Goal: Task Accomplishment & Management: Manage account settings

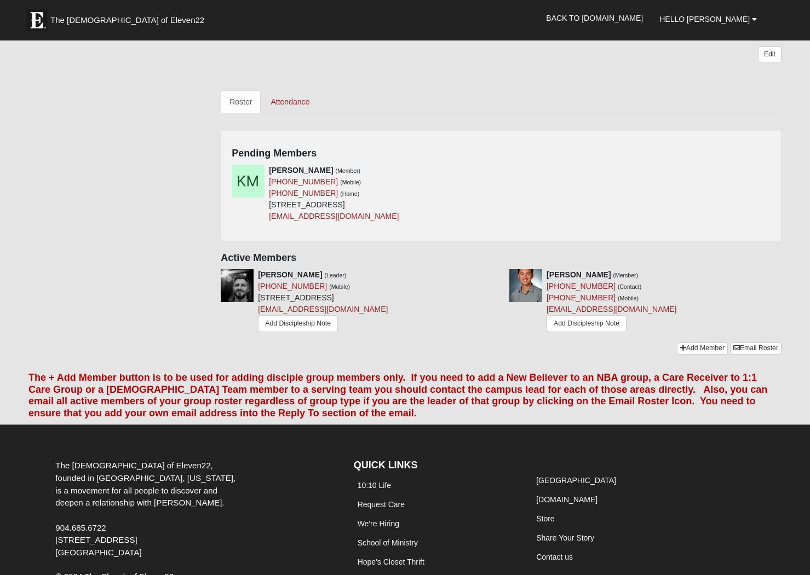
scroll to position [276, 0]
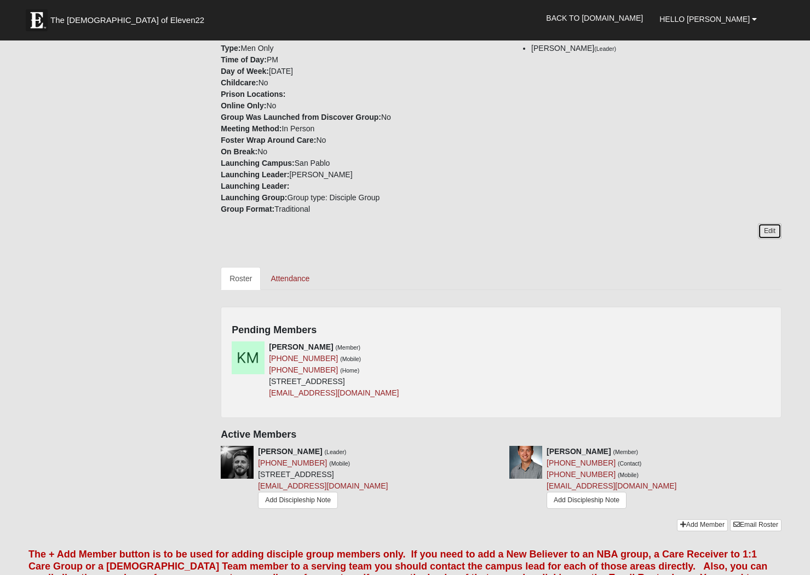
click at [773, 223] on link "Edit" at bounding box center [770, 231] width 24 height 16
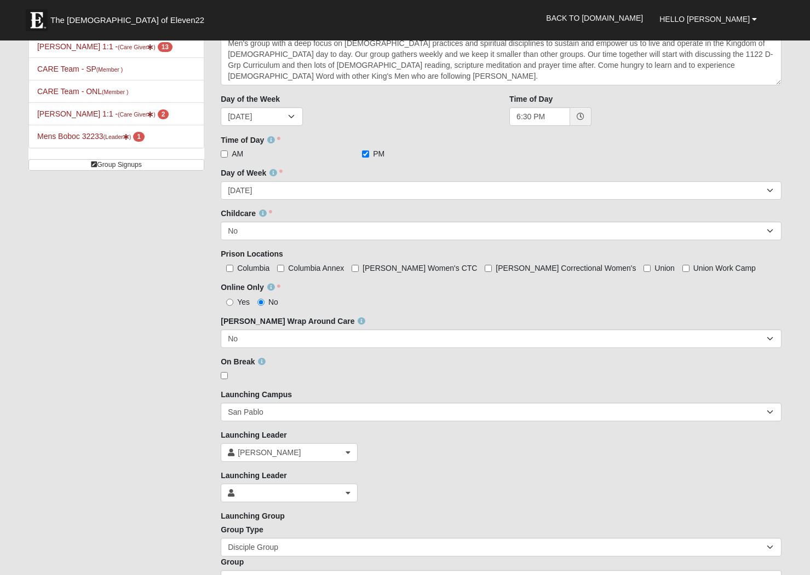
scroll to position [96, 0]
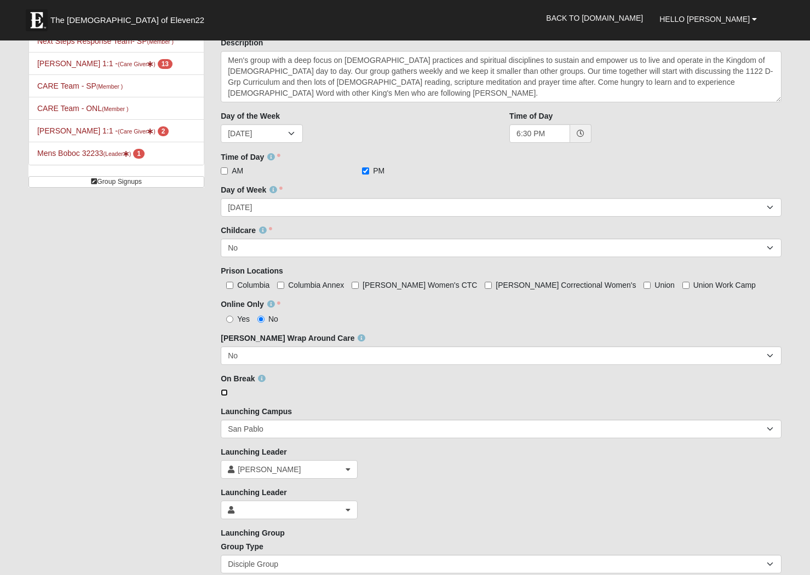
click at [227, 392] on input "checkbox" at bounding box center [224, 392] width 7 height 7
checkbox input "true"
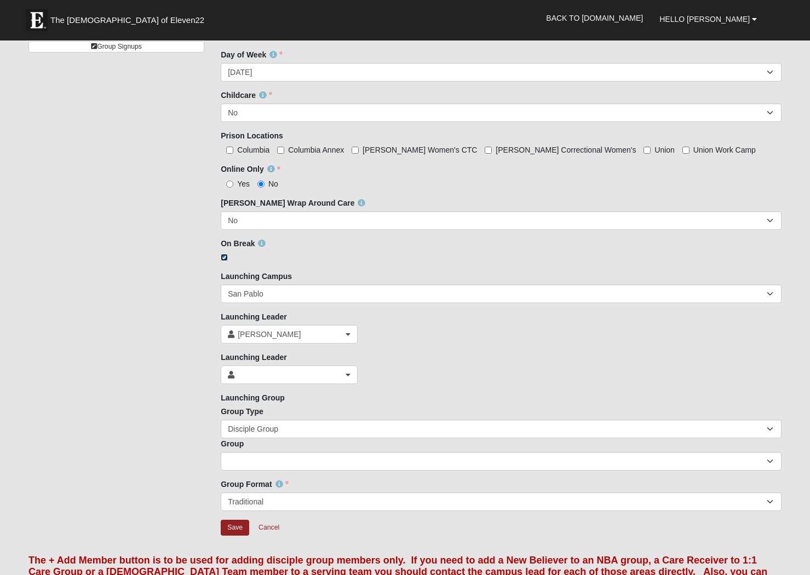
scroll to position [282, 0]
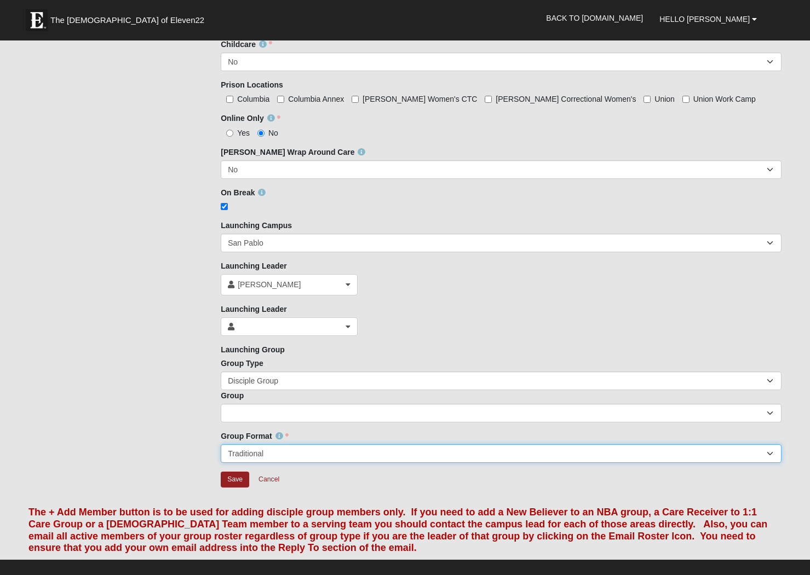
click at [282, 458] on select "Traditional Non-traditional" at bounding box center [501, 453] width 561 height 19
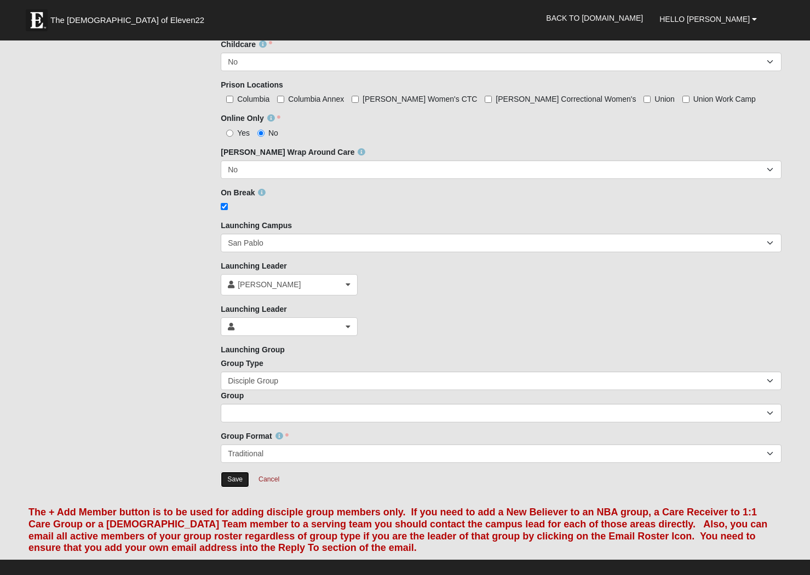
click at [230, 481] on input "Save" at bounding box center [235, 480] width 28 height 16
